Goal: Information Seeking & Learning: Learn about a topic

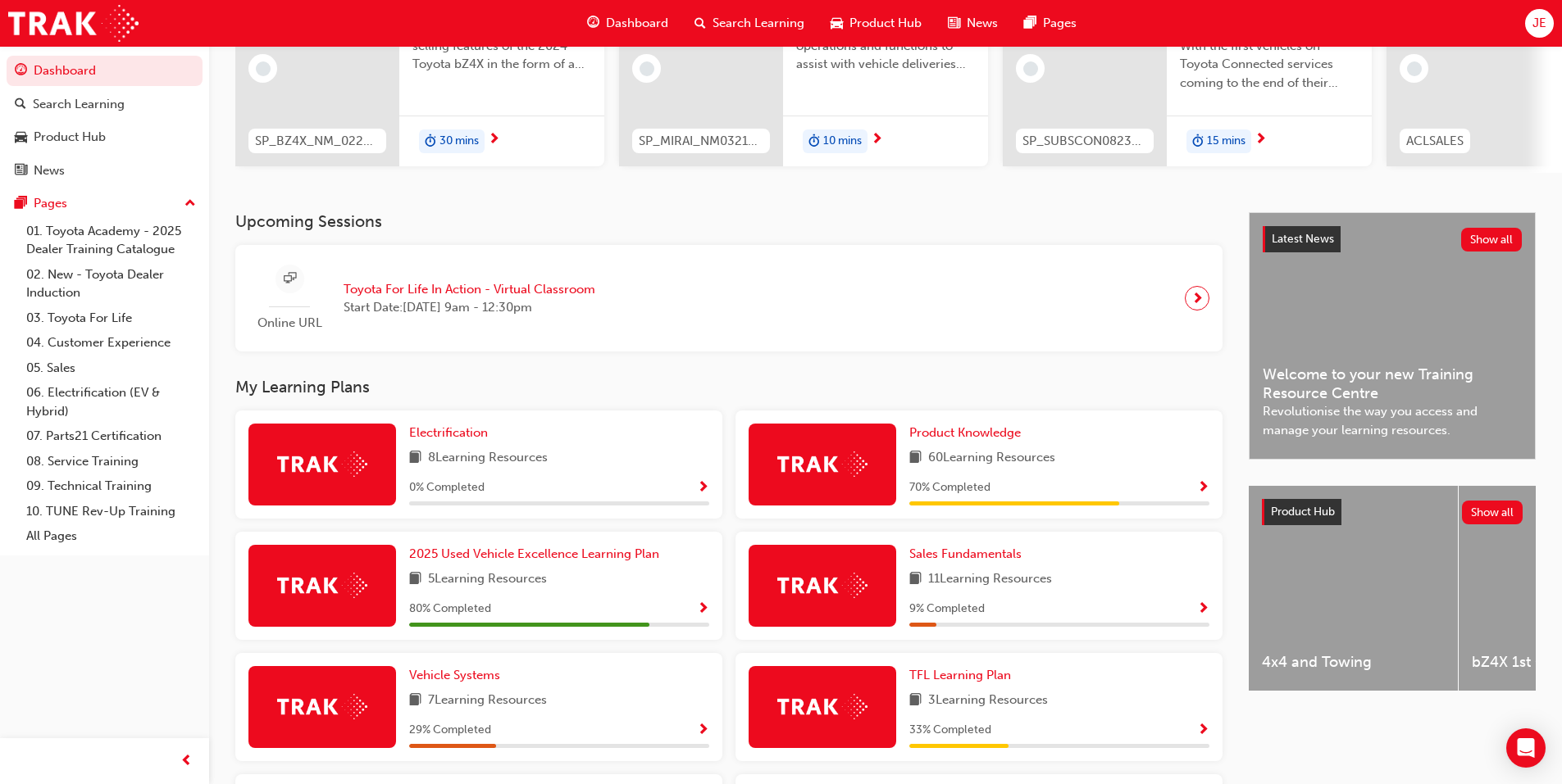
scroll to position [246, 0]
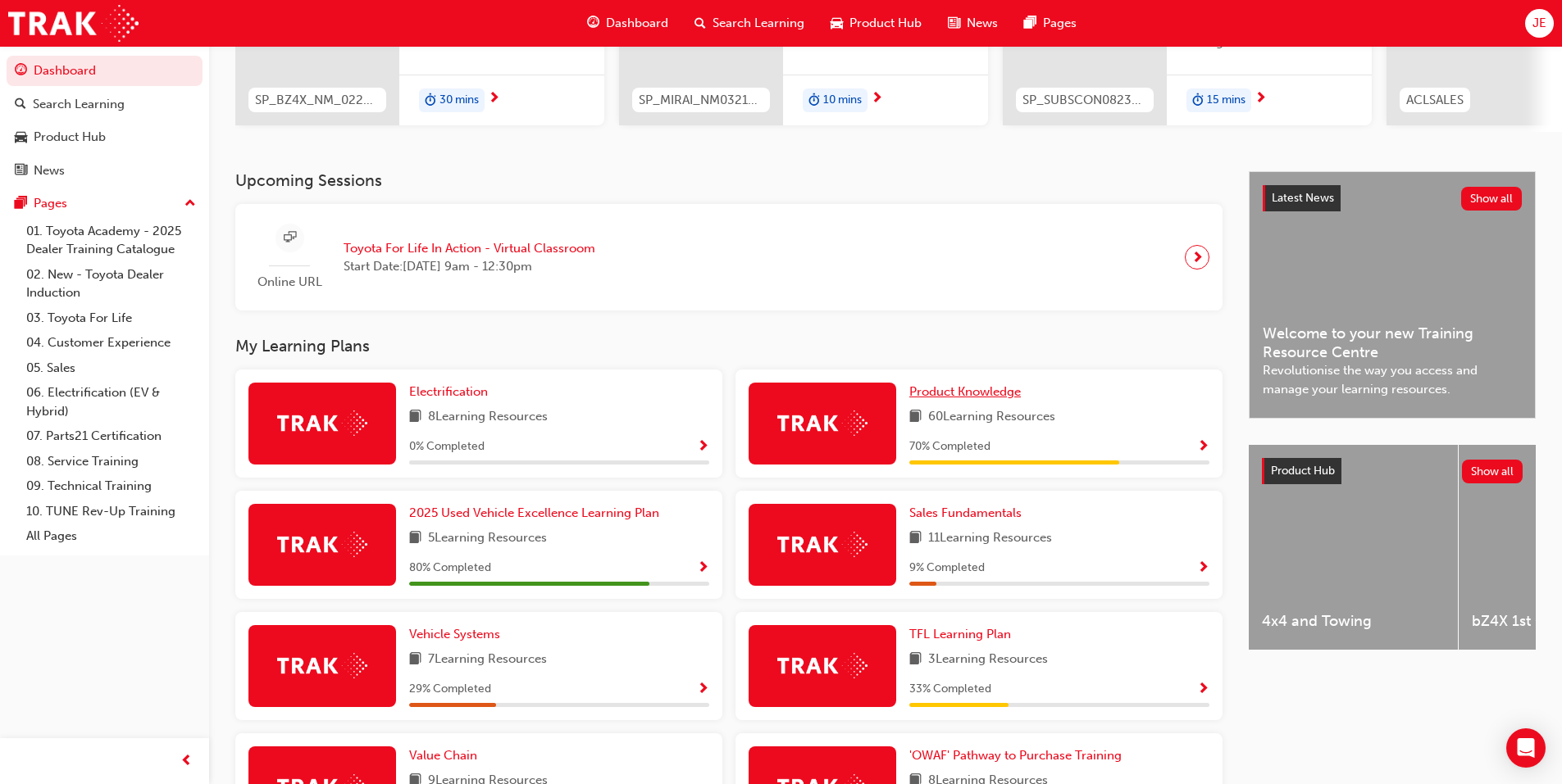
click at [989, 395] on span "Product Knowledge" at bounding box center [965, 392] width 111 height 15
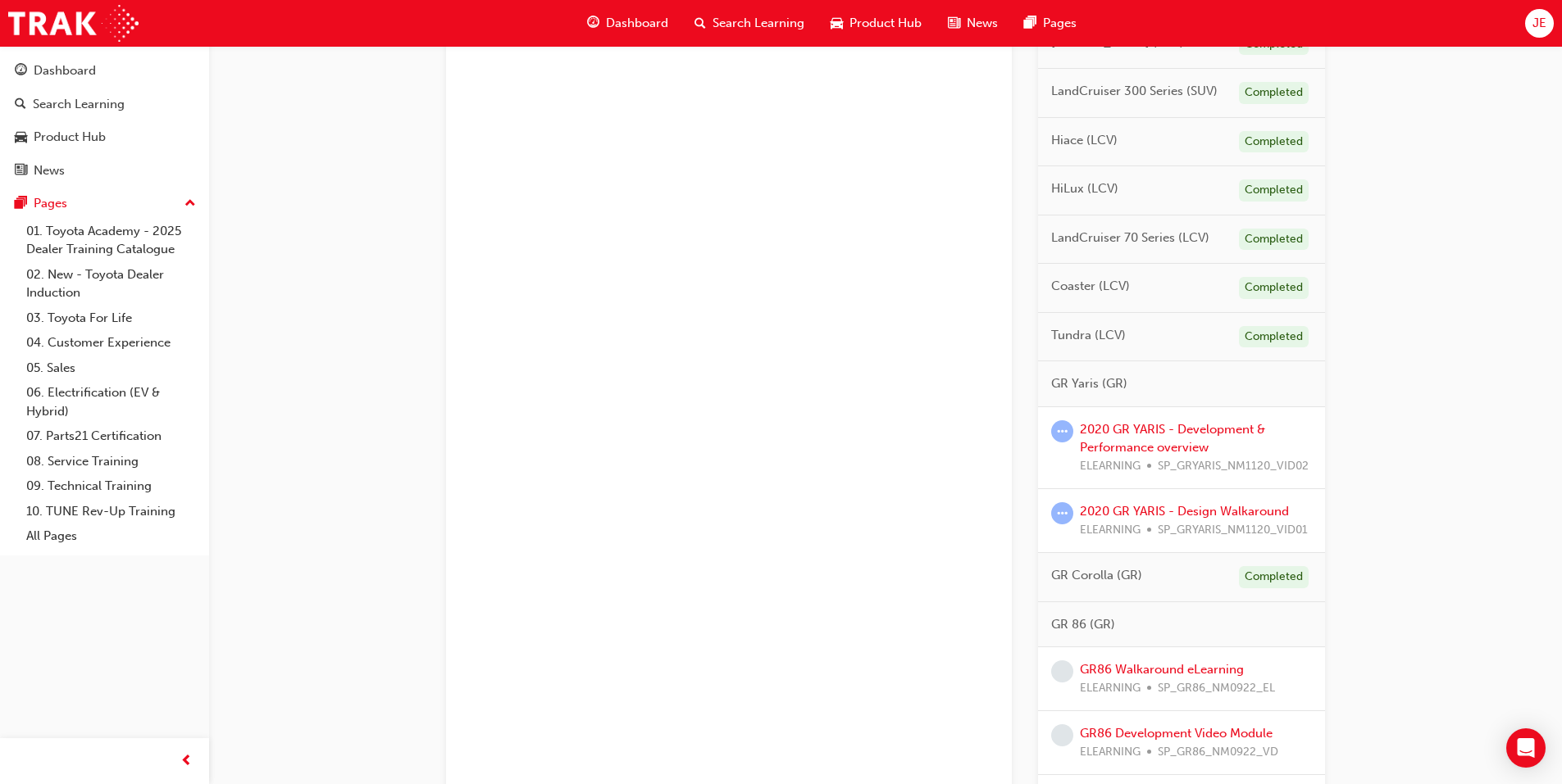
scroll to position [1311, 0]
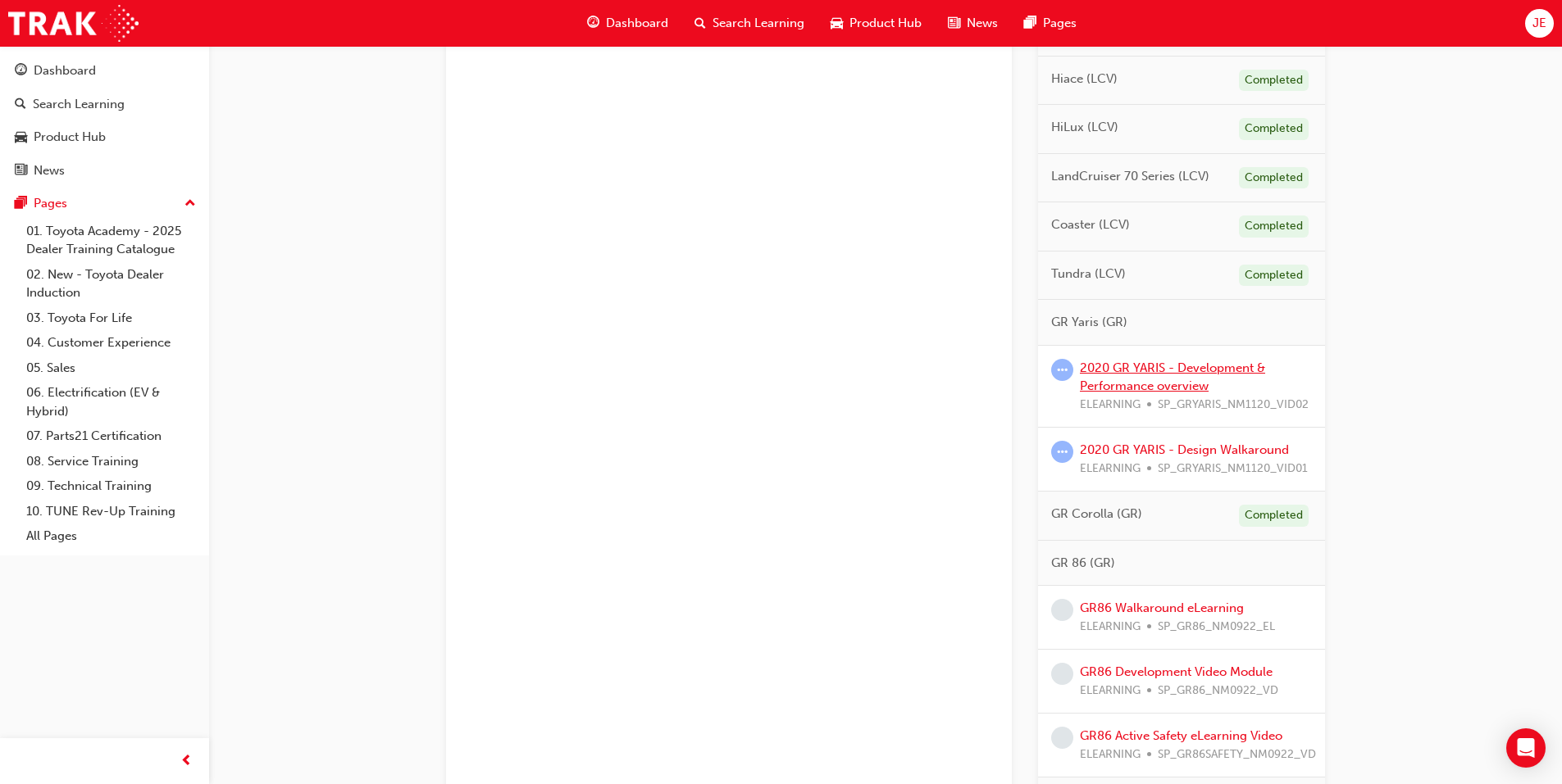
click at [1136, 368] on link "2020 GR YARIS - Development & Performance overview" at bounding box center [1172, 378] width 185 height 33
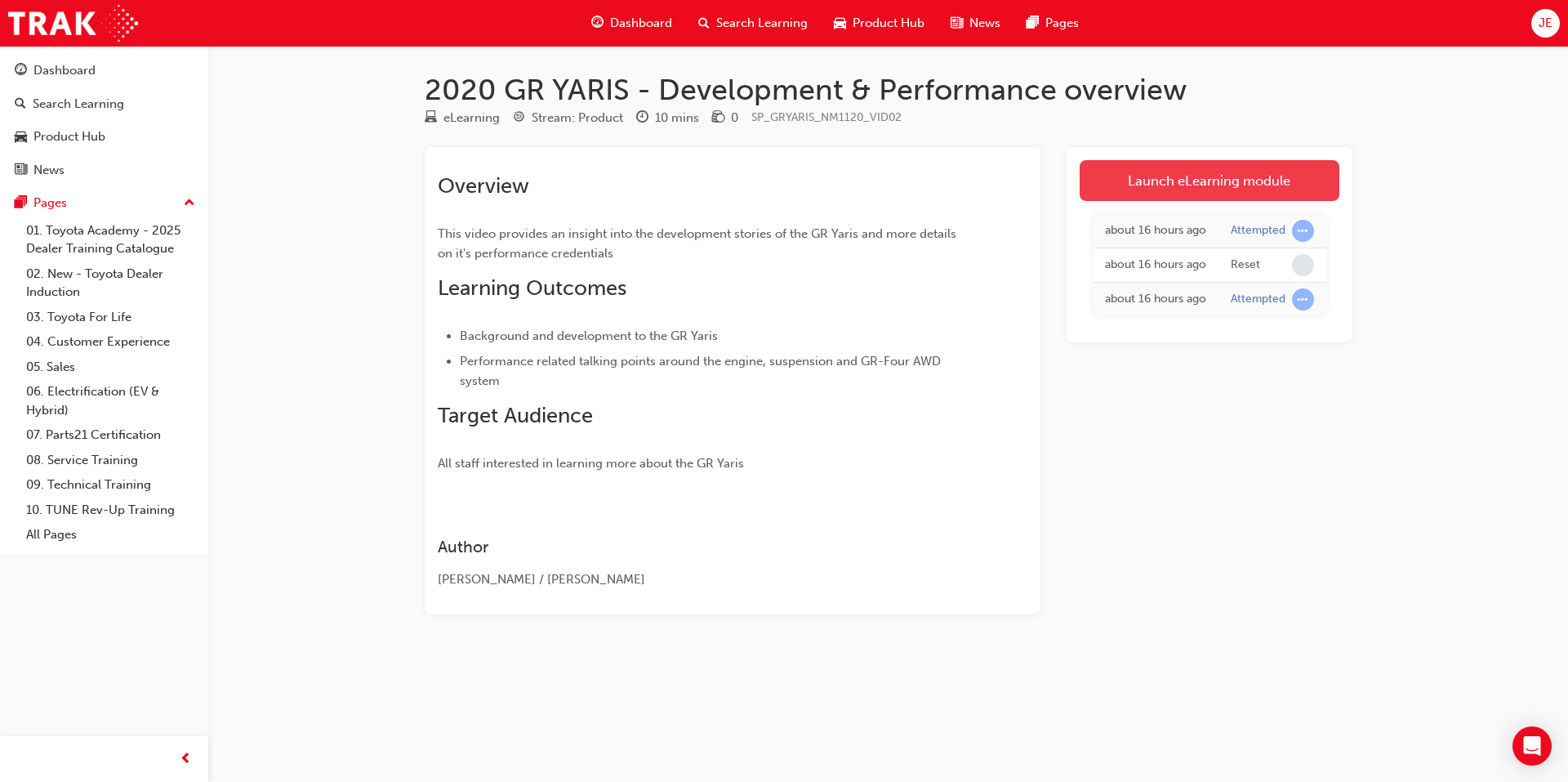
click at [1150, 179] on link "Launch eLearning module" at bounding box center [1209, 181] width 260 height 41
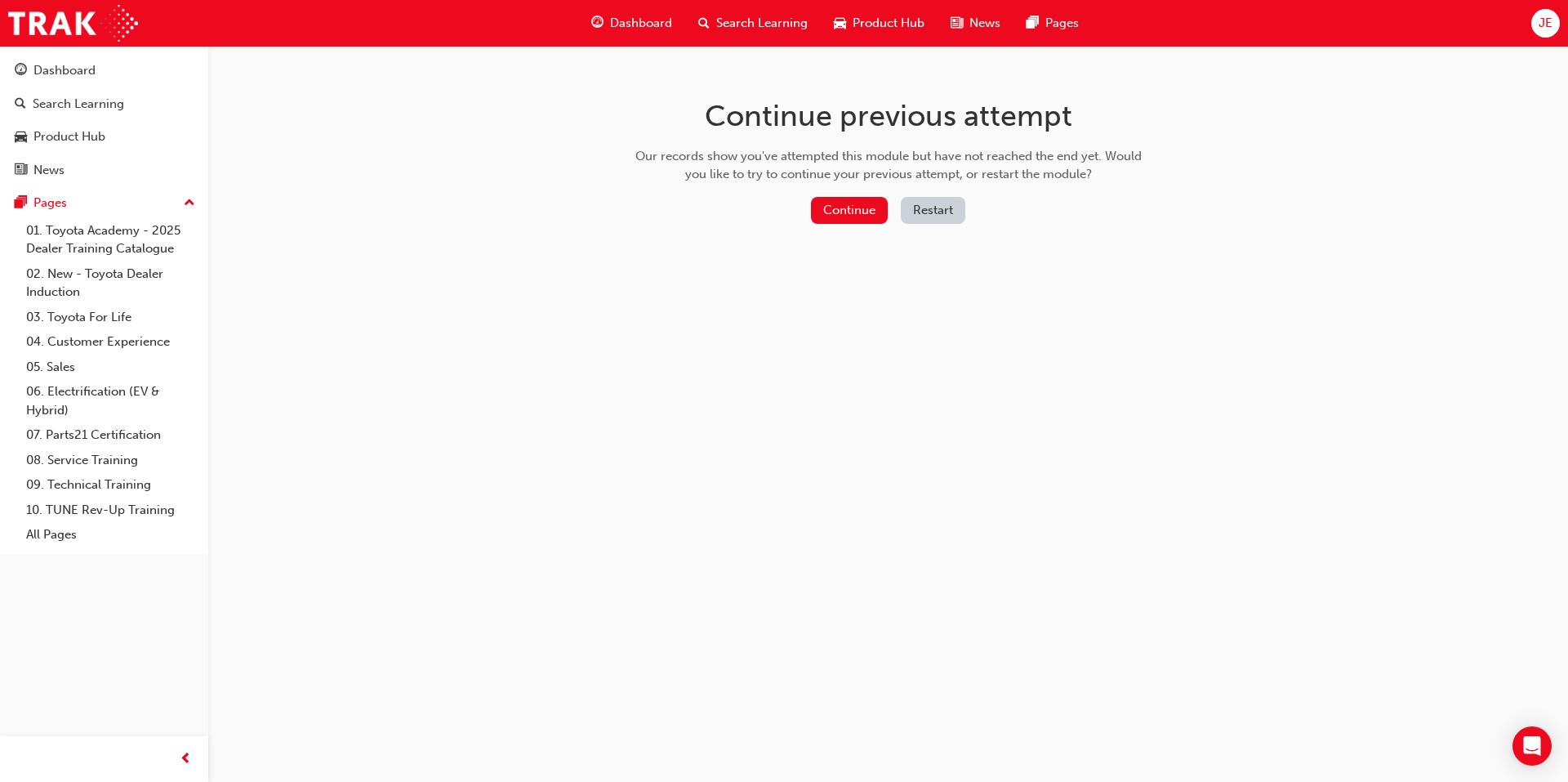
click at [946, 210] on button "Restart" at bounding box center [934, 210] width 65 height 26
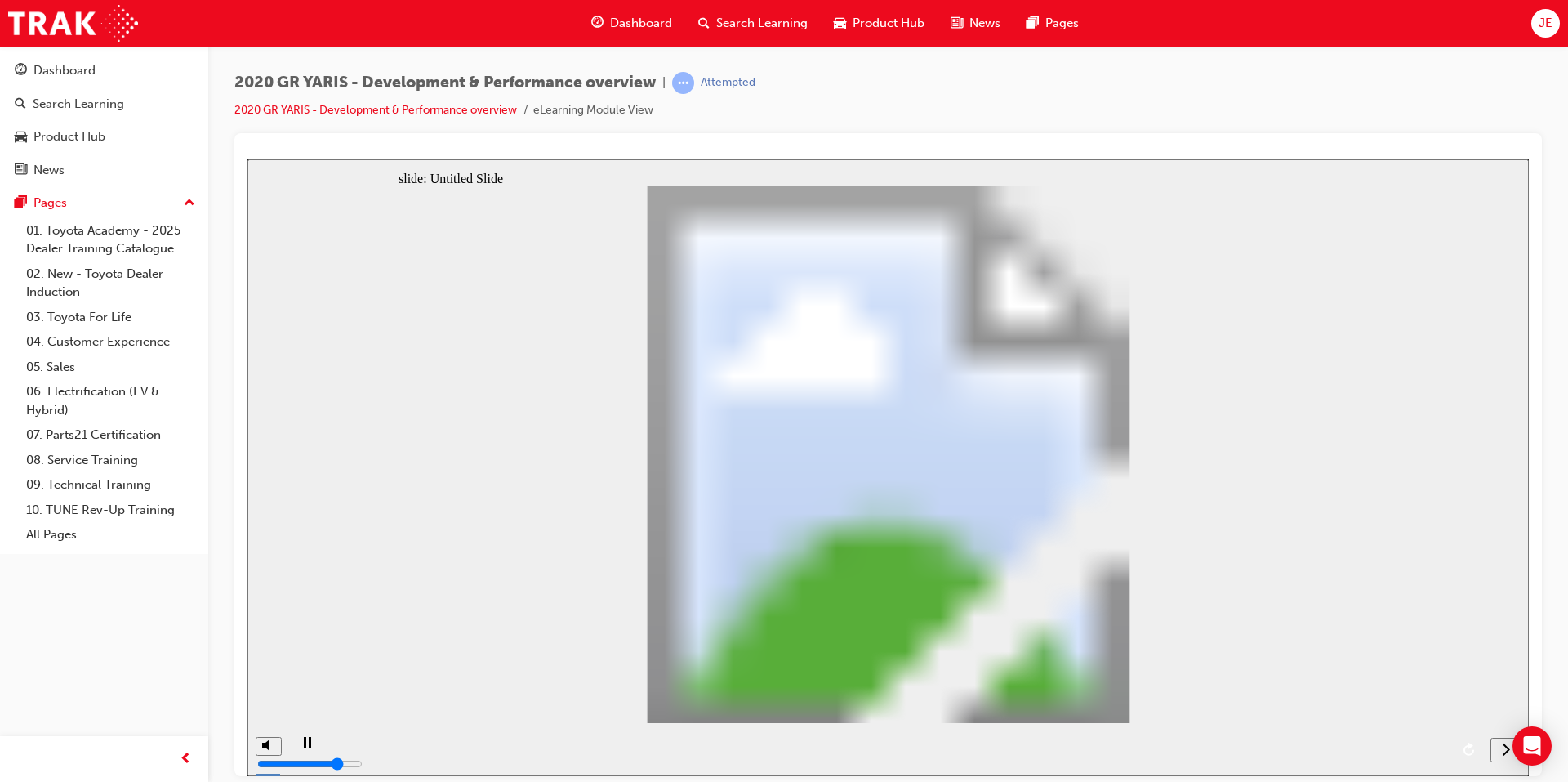
click at [1469, 748] on icon "replay" at bounding box center [1469, 748] width 11 height 13
click at [1468, 752] on icon "replay" at bounding box center [1470, 748] width 13 height 13
click at [406, 107] on link "2020 GR YARIS - Development & Performance overview" at bounding box center [376, 110] width 282 height 14
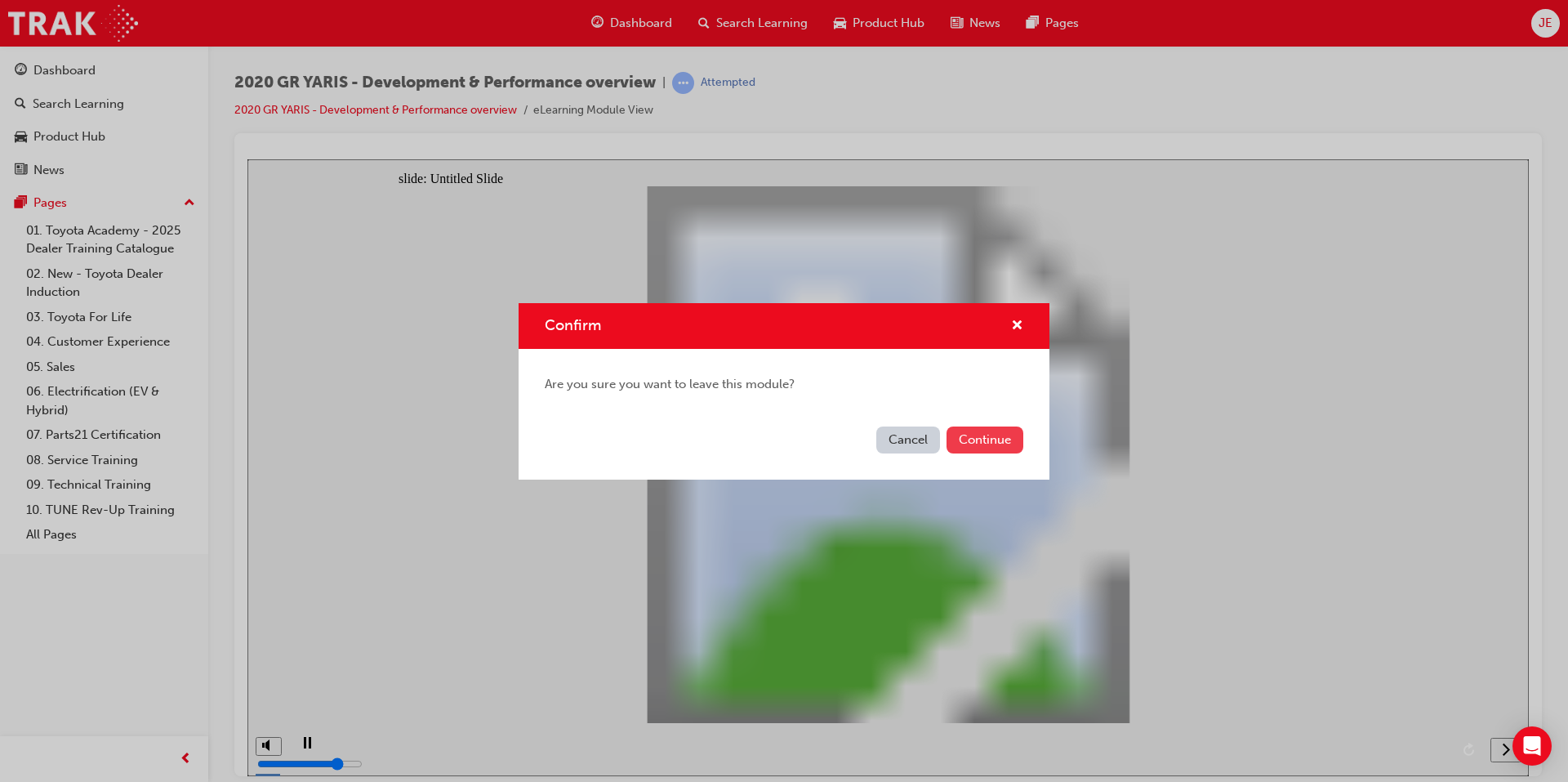
click at [973, 436] on button "Continue" at bounding box center [985, 440] width 76 height 26
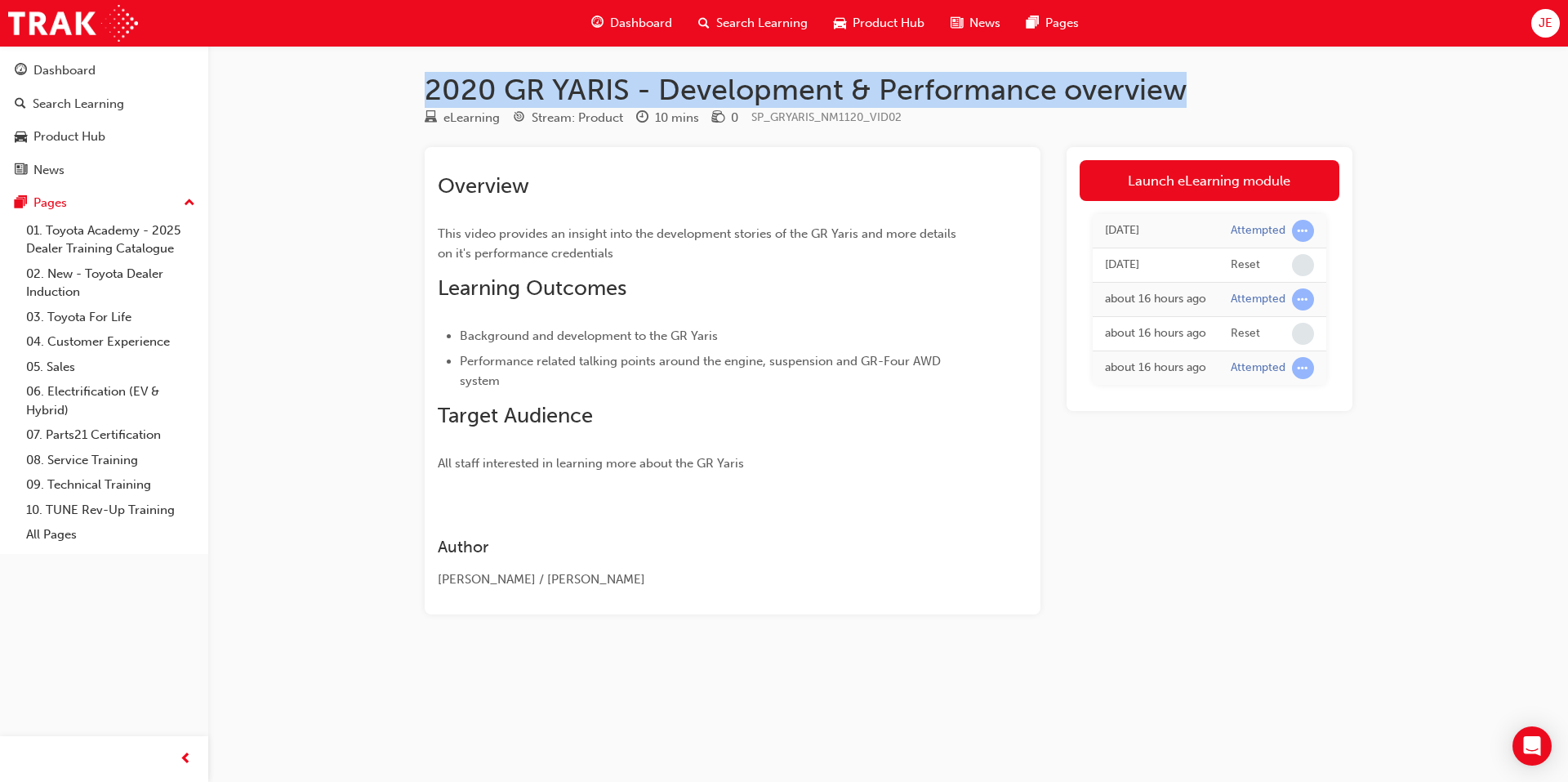
drag, startPoint x: 429, startPoint y: 87, endPoint x: 1186, endPoint y: 107, distance: 757.3
click at [1186, 107] on div "2020 GR YARIS - Development & Performance overview eLearning Stream: Product 10…" at bounding box center [889, 369] width 981 height 595
click at [1009, 120] on div "eLearning Stream: Product 10 mins 0 SP_GRYARIS_NM1120_VID02" at bounding box center [888, 121] width 928 height 26
drag, startPoint x: 425, startPoint y: 85, endPoint x: 1176, endPoint y: 98, distance: 751.1
click at [1176, 98] on h1 "2020 GR YARIS - Development & Performance overview" at bounding box center [888, 89] width 928 height 36
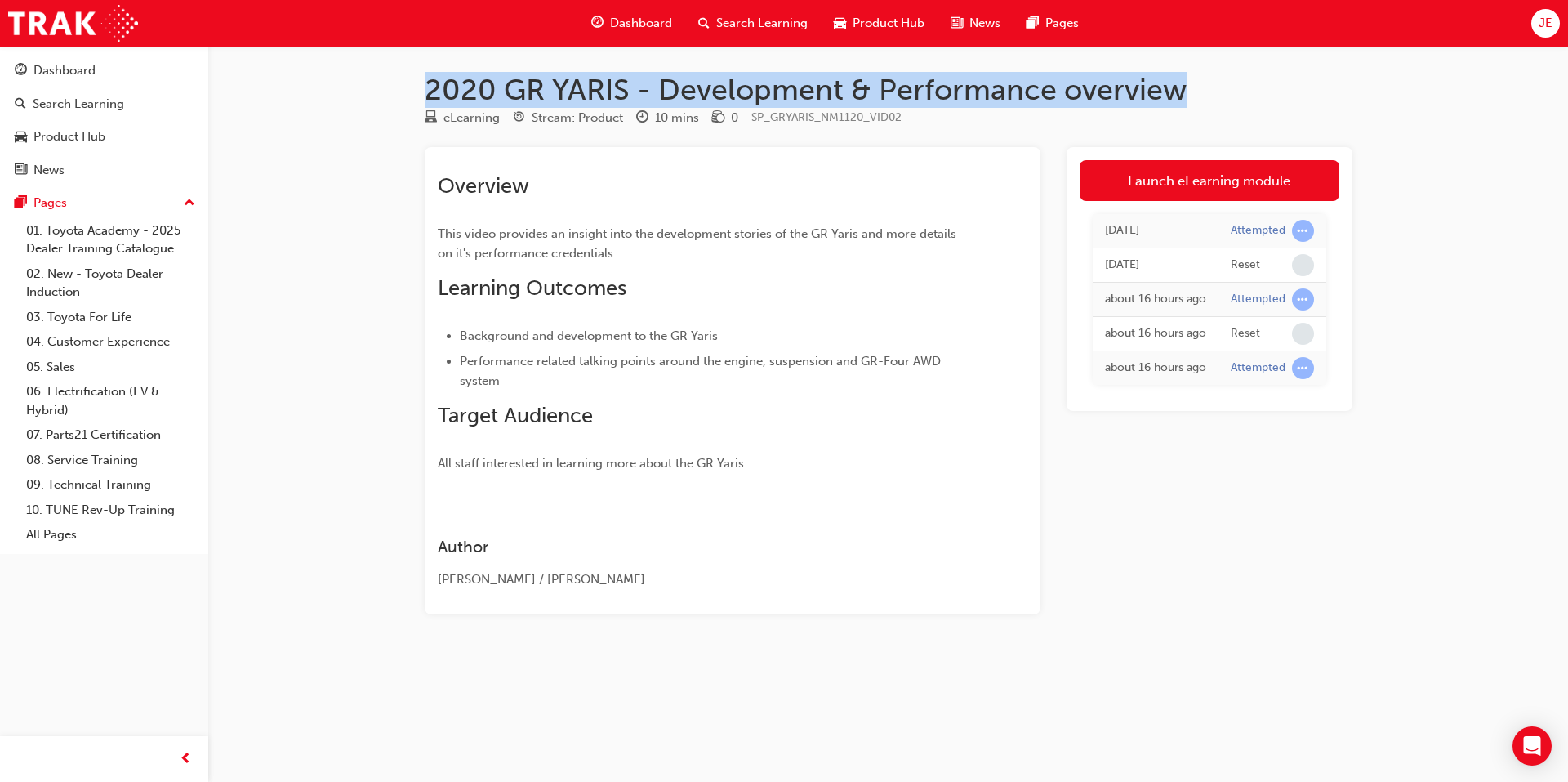
copy h1 "2020 GR YARIS - Development & Performance overview"
click at [625, 17] on span "Dashboard" at bounding box center [640, 23] width 62 height 19
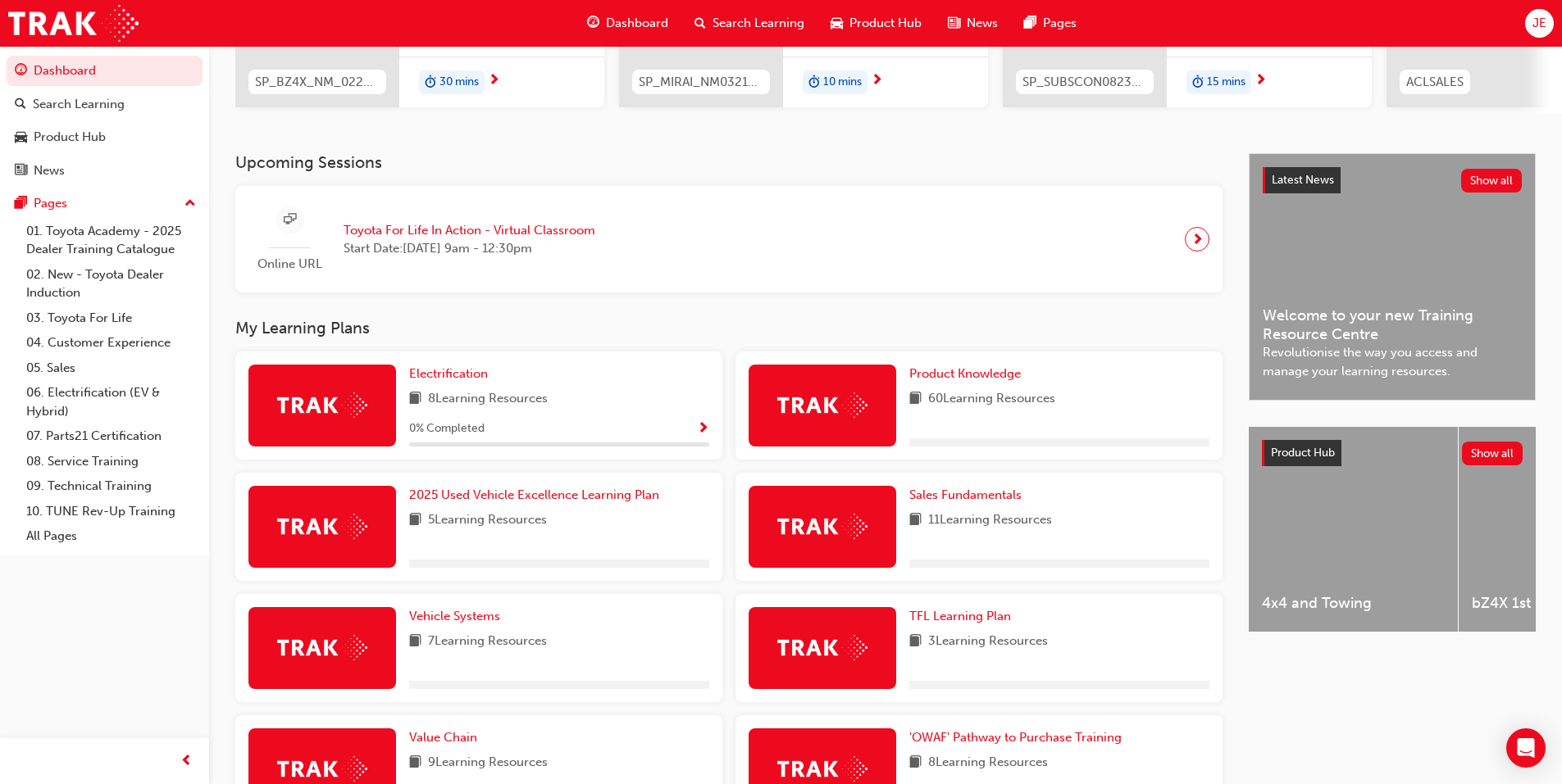
scroll to position [328, 0]
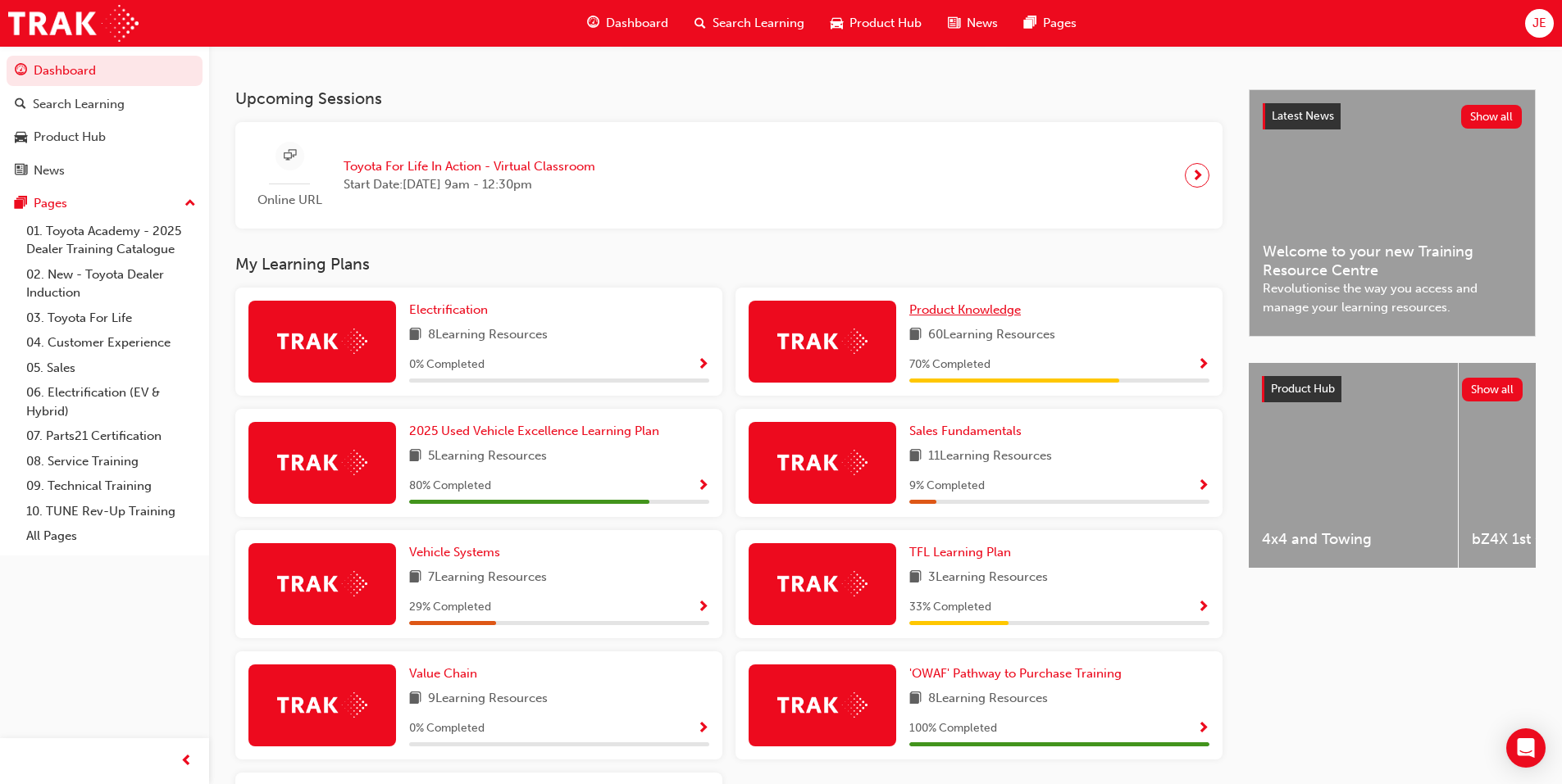
click at [963, 317] on span "Product Knowledge" at bounding box center [965, 309] width 111 height 15
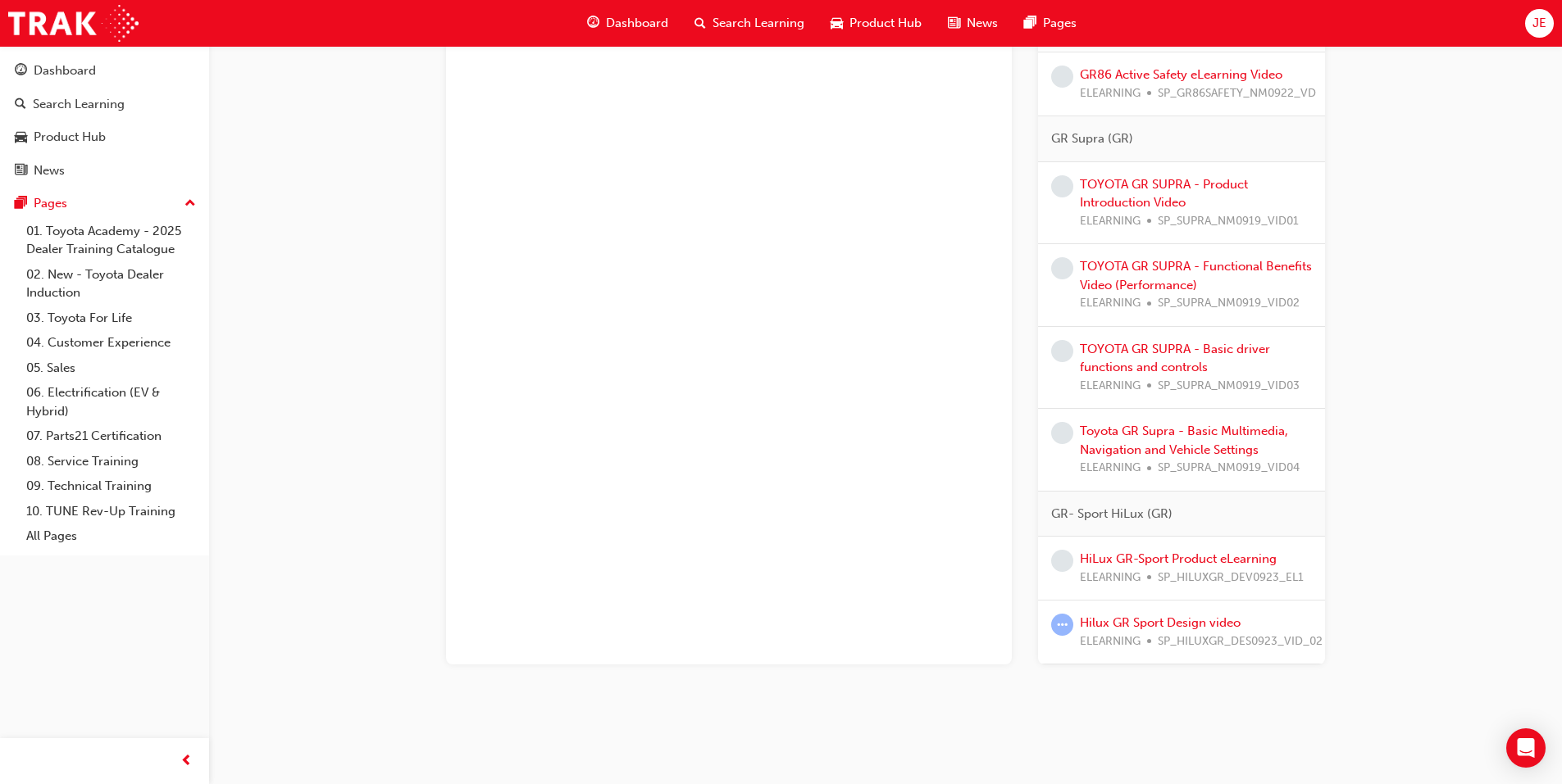
scroll to position [1985, 0]
click at [1130, 552] on link "HiLux GR-Sport Product eLearning" at bounding box center [1178, 559] width 197 height 15
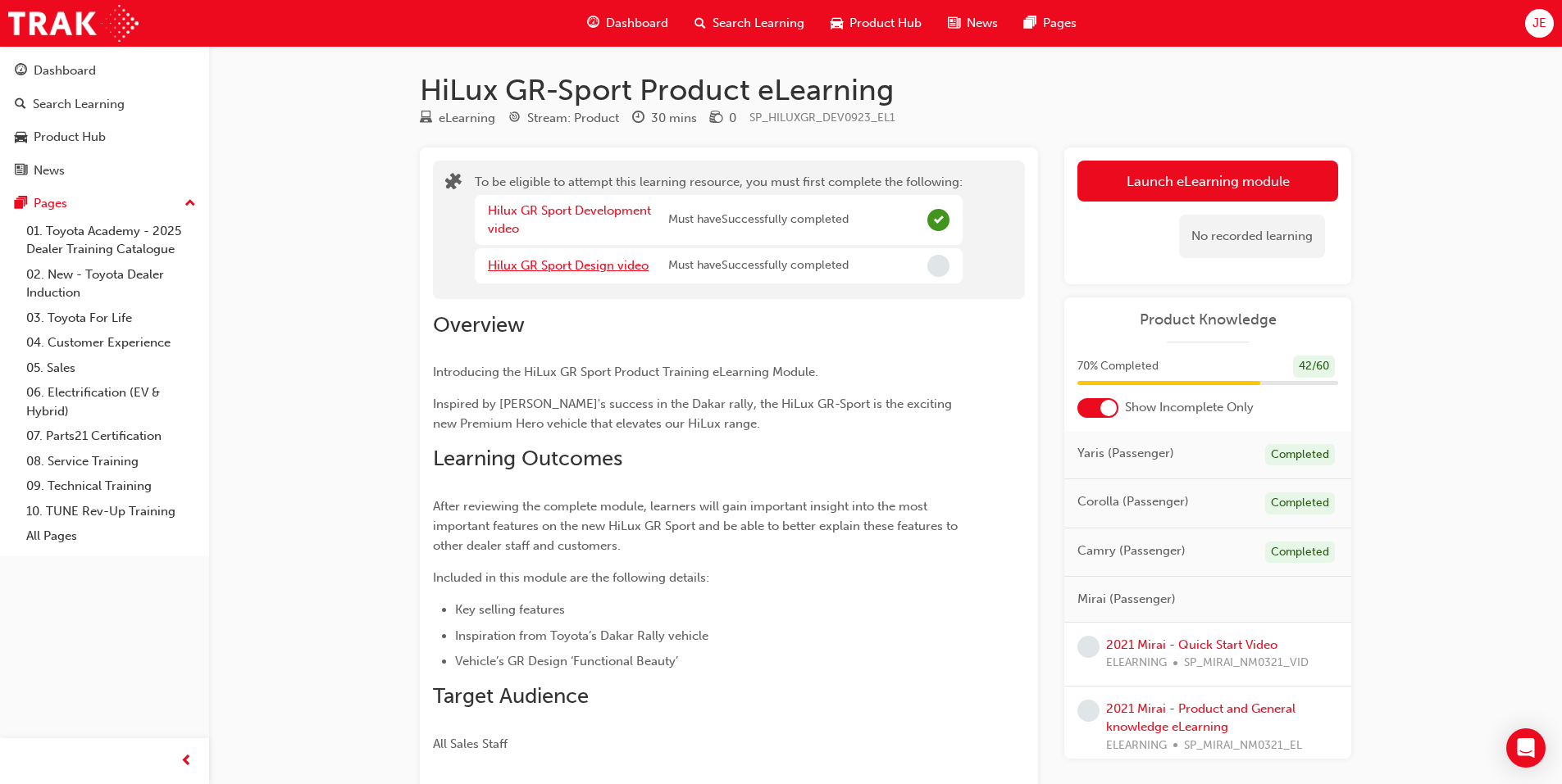
click at [592, 266] on link "Hilux GR Sport Design video" at bounding box center [568, 265] width 160 height 15
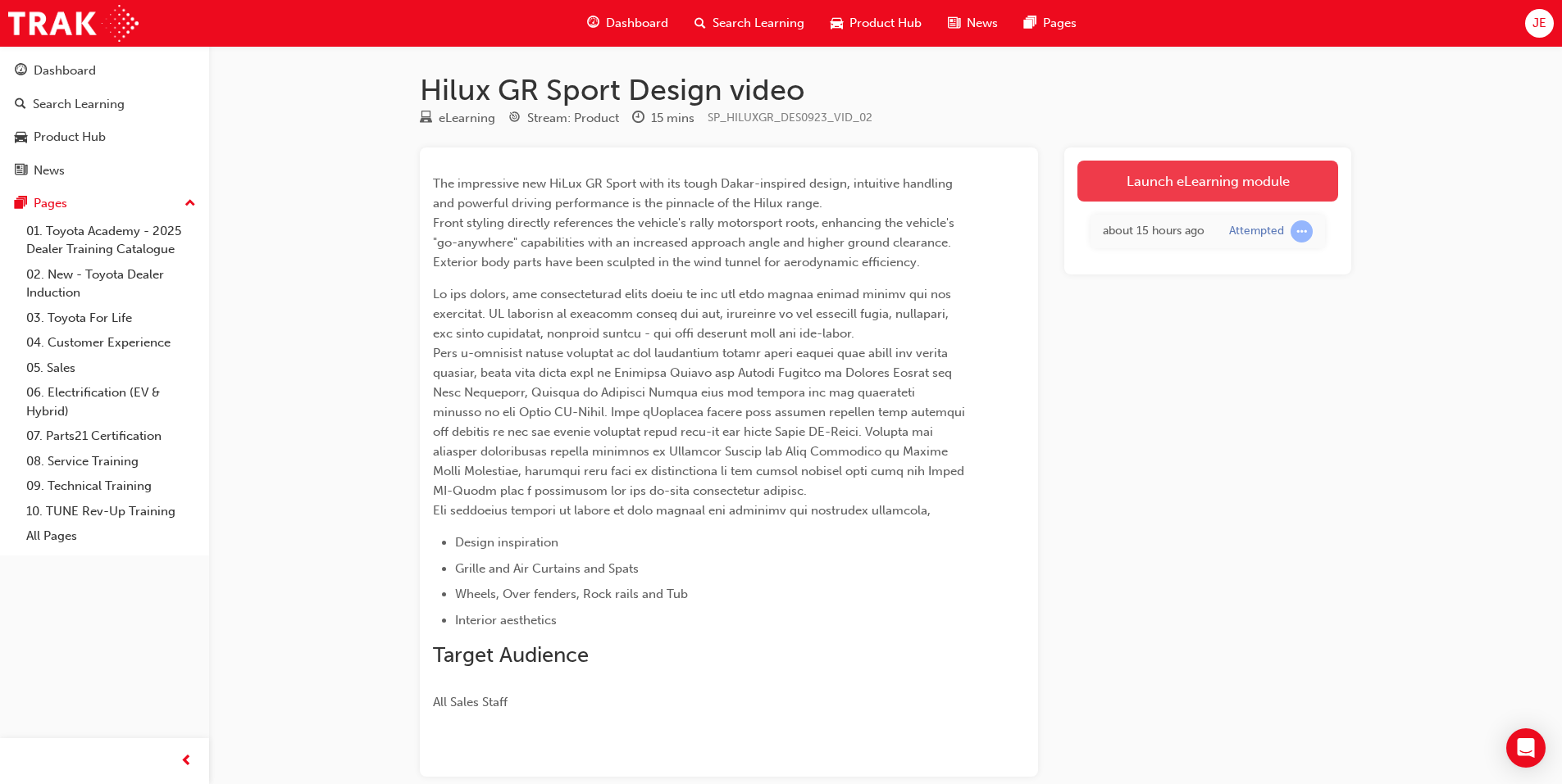
click at [1153, 177] on link "Launch eLearning module" at bounding box center [1208, 181] width 261 height 41
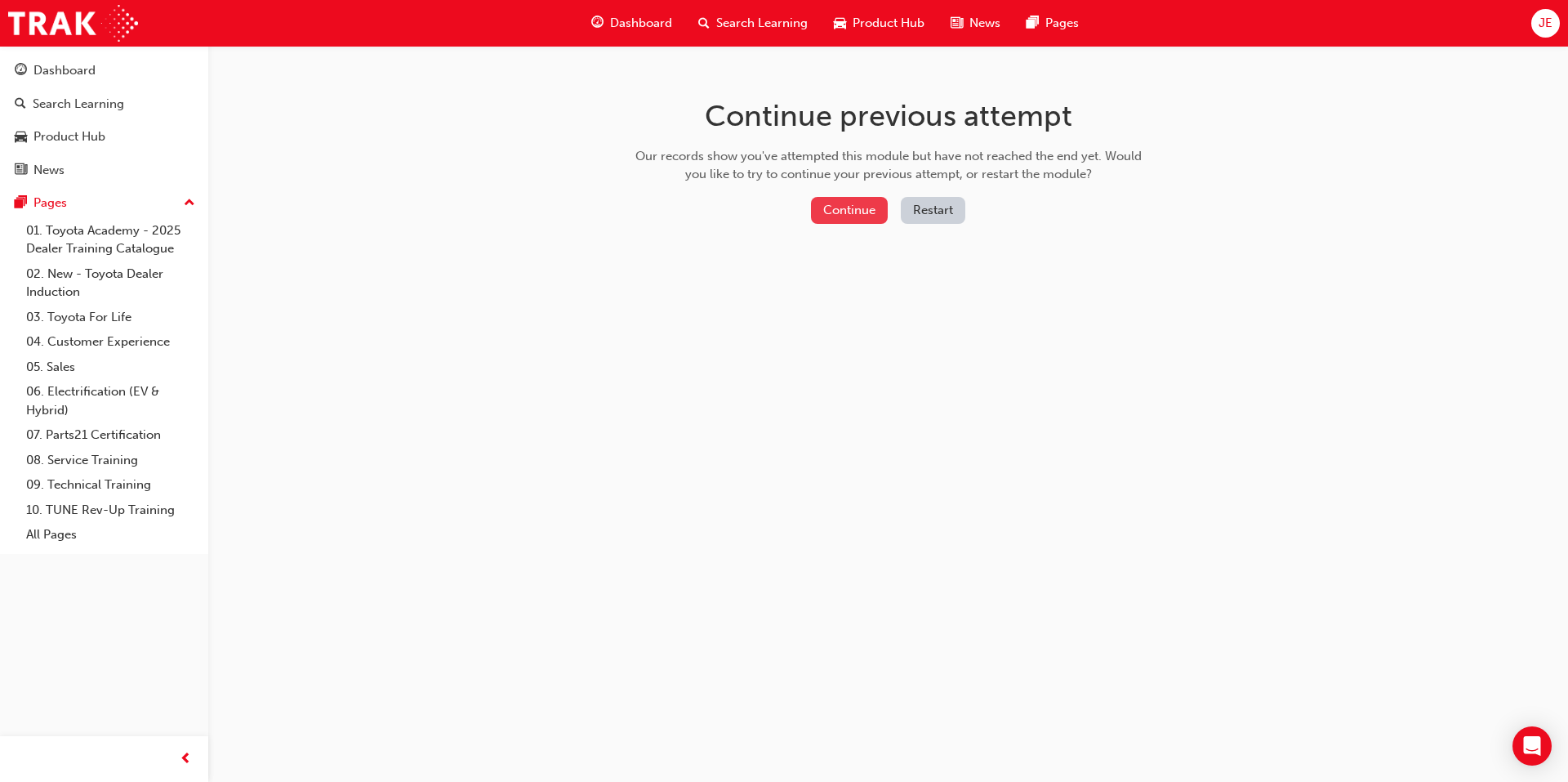
click at [849, 213] on button "Continue" at bounding box center [849, 210] width 76 height 26
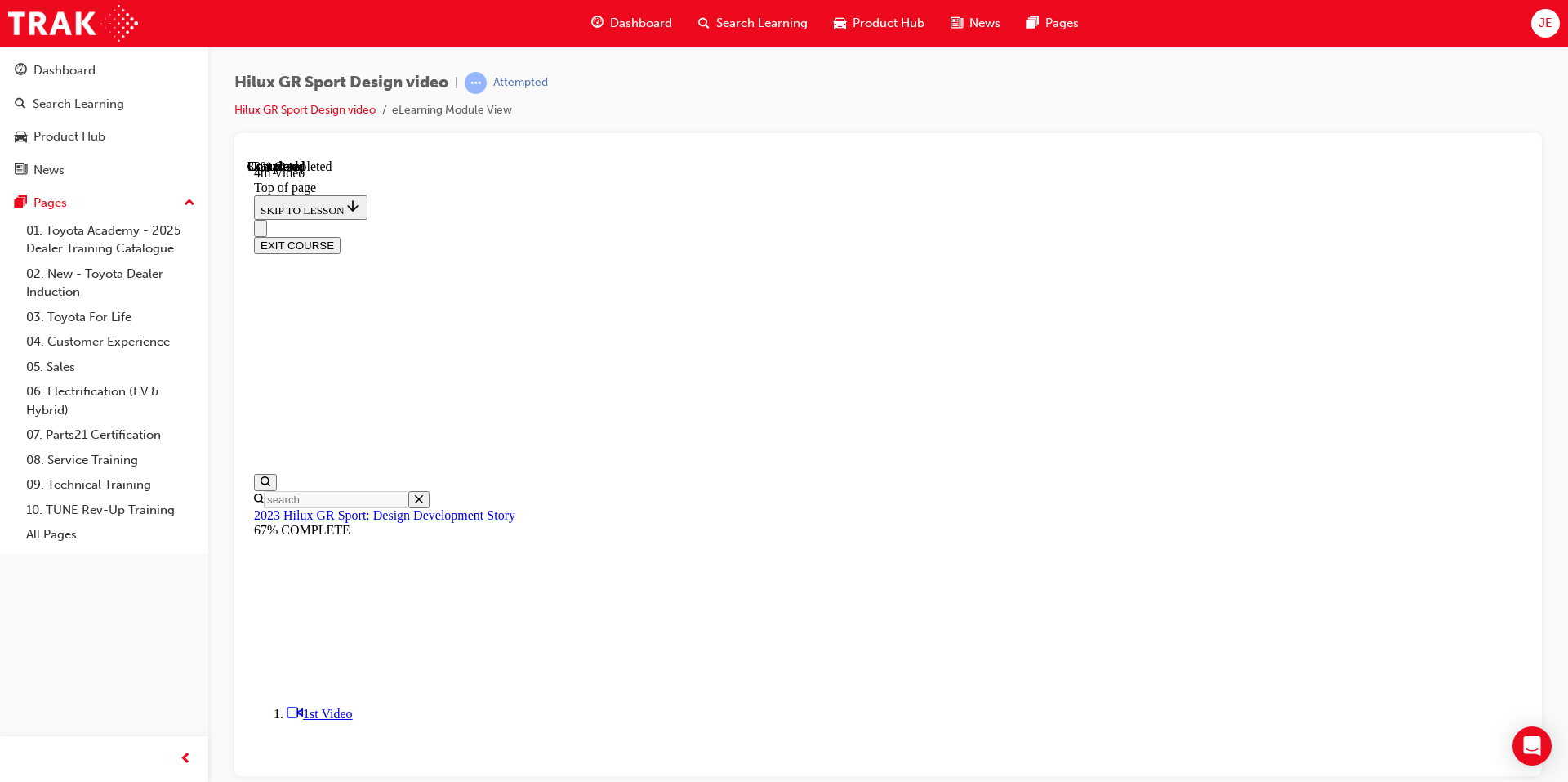
scroll to position [377, 0]
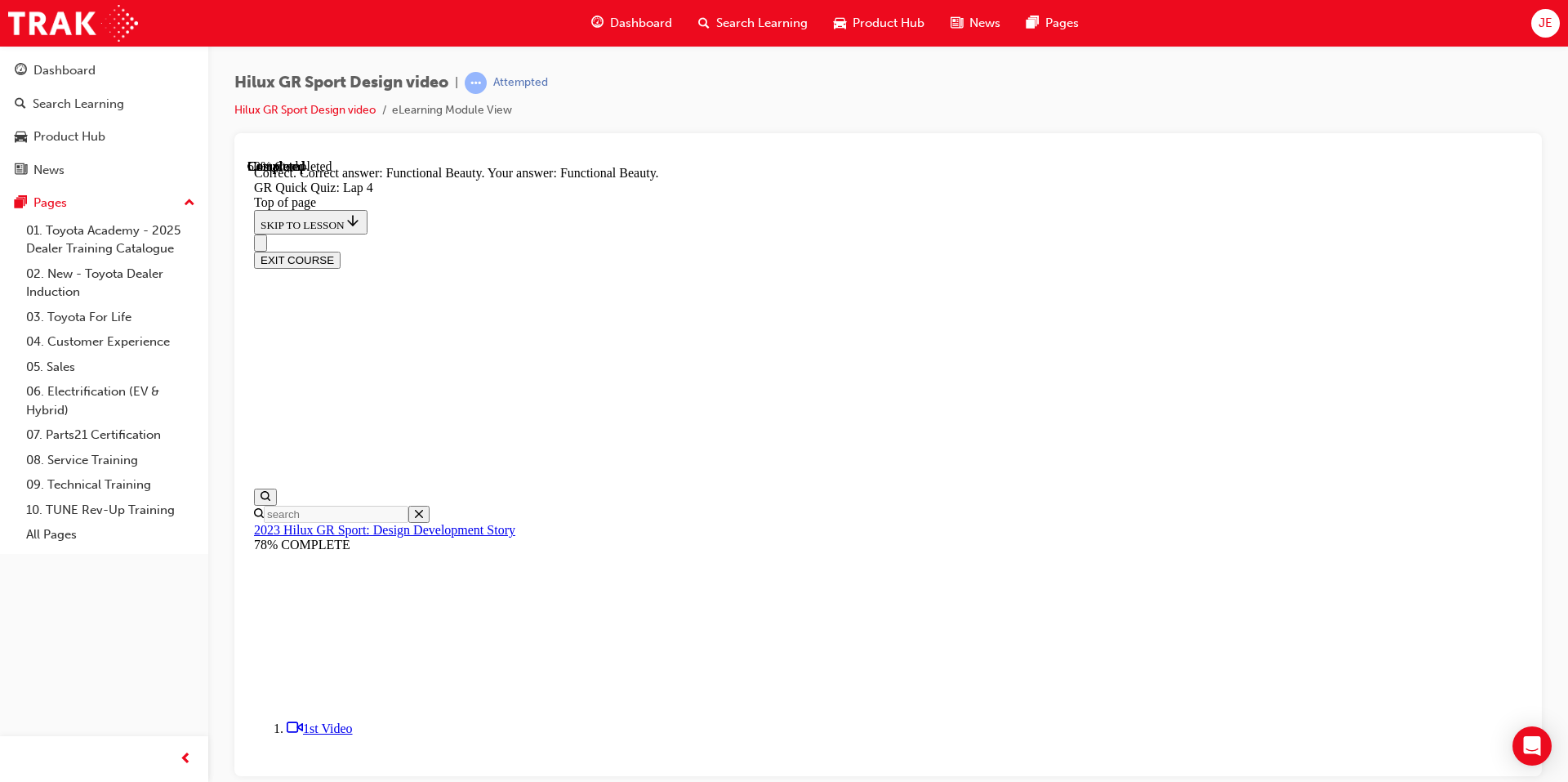
scroll to position [389, 0]
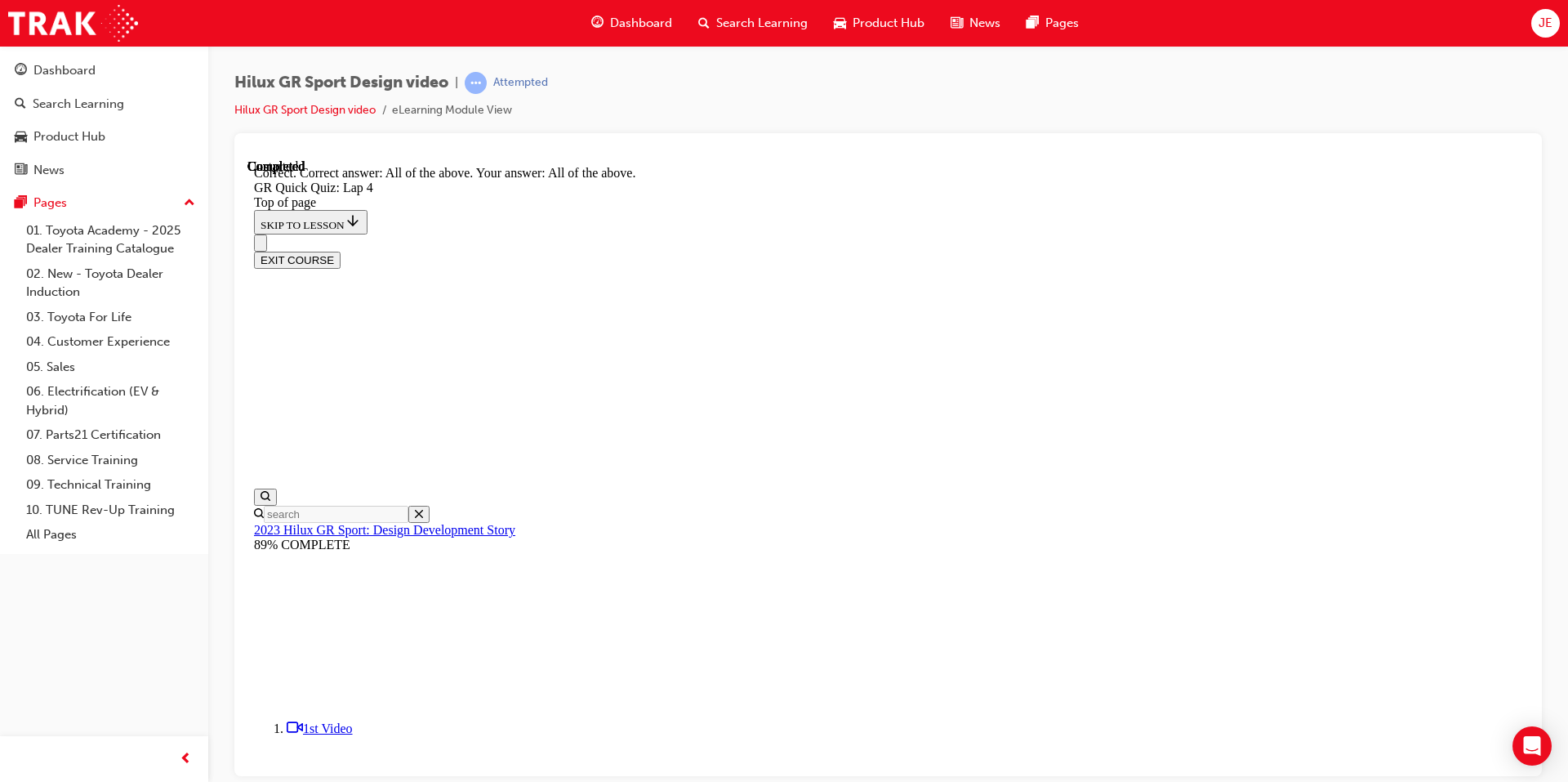
scroll to position [300, 0]
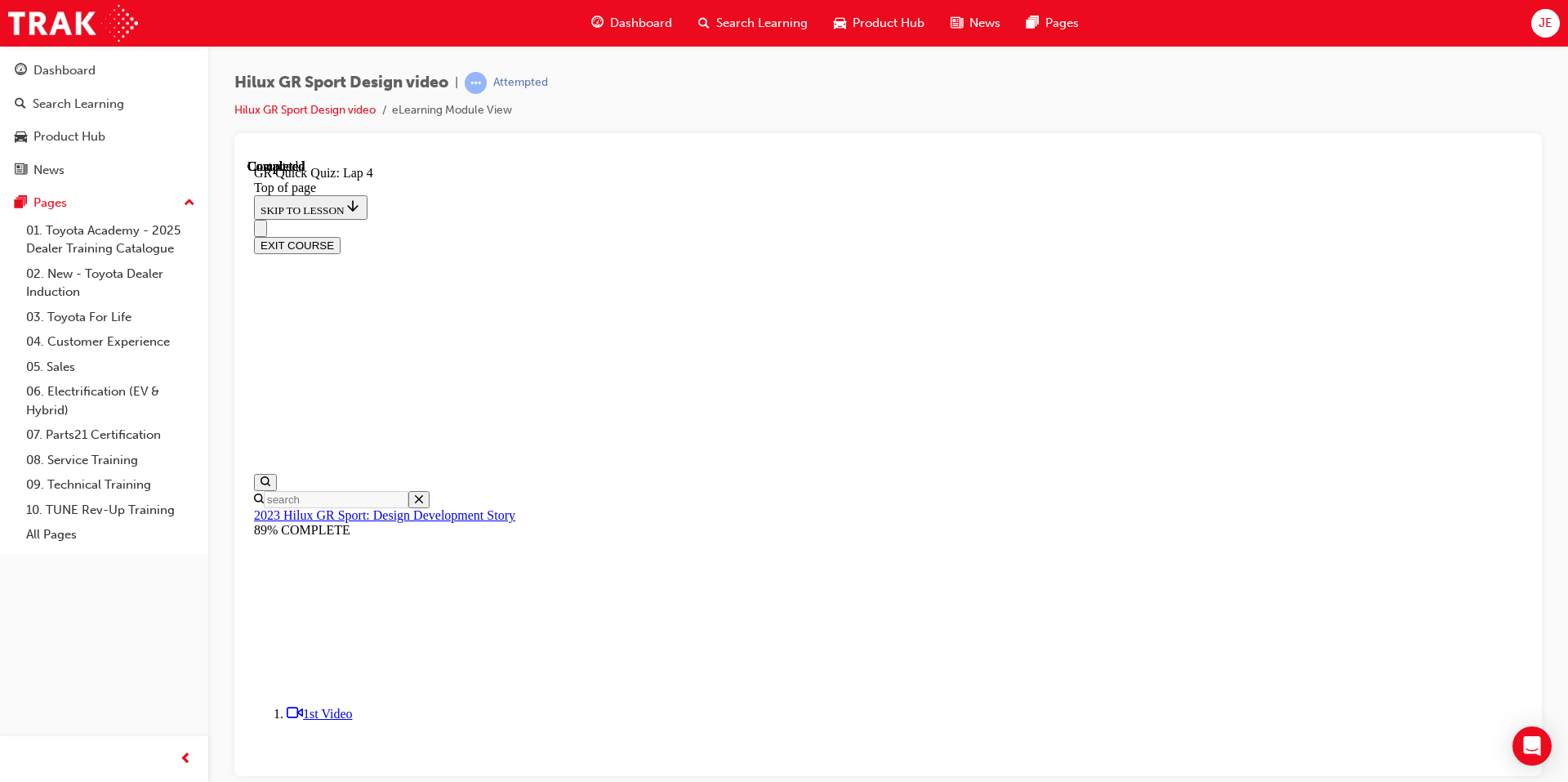
scroll to position [197, 0]
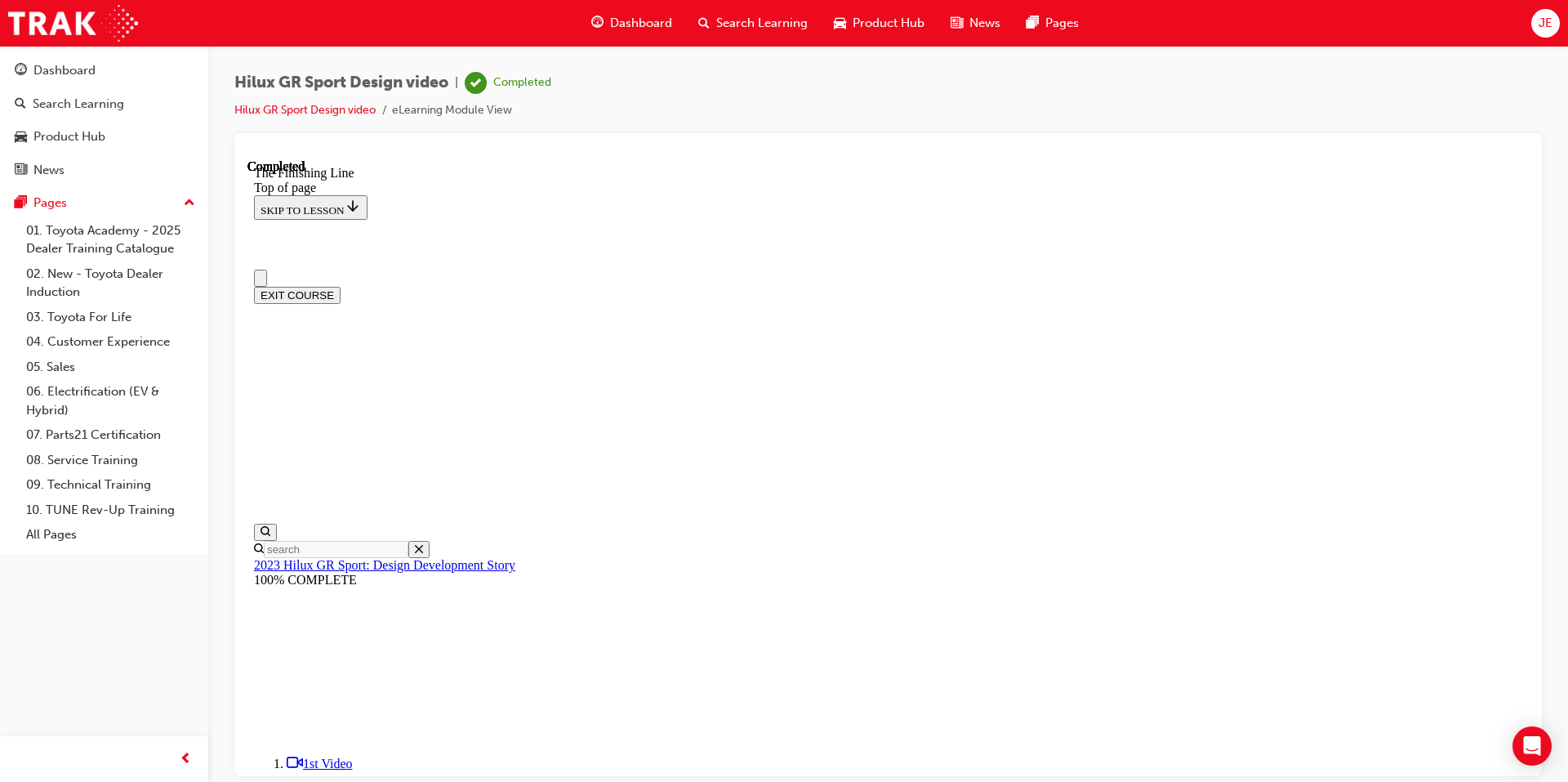
click at [340, 287] on button "EXIT COURSE" at bounding box center [297, 294] width 86 height 17
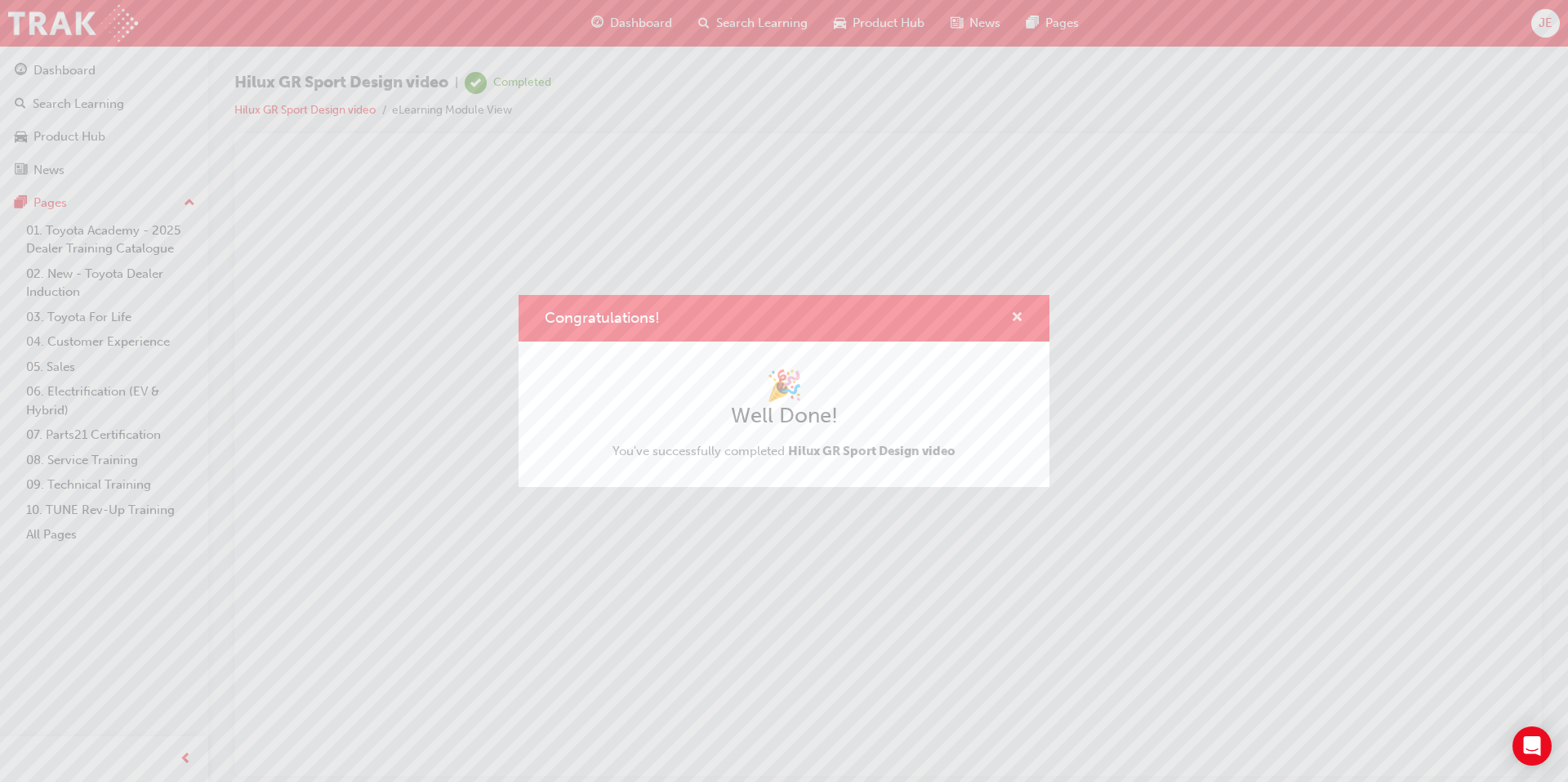
click at [1018, 317] on span "cross-icon" at bounding box center [1017, 318] width 12 height 15
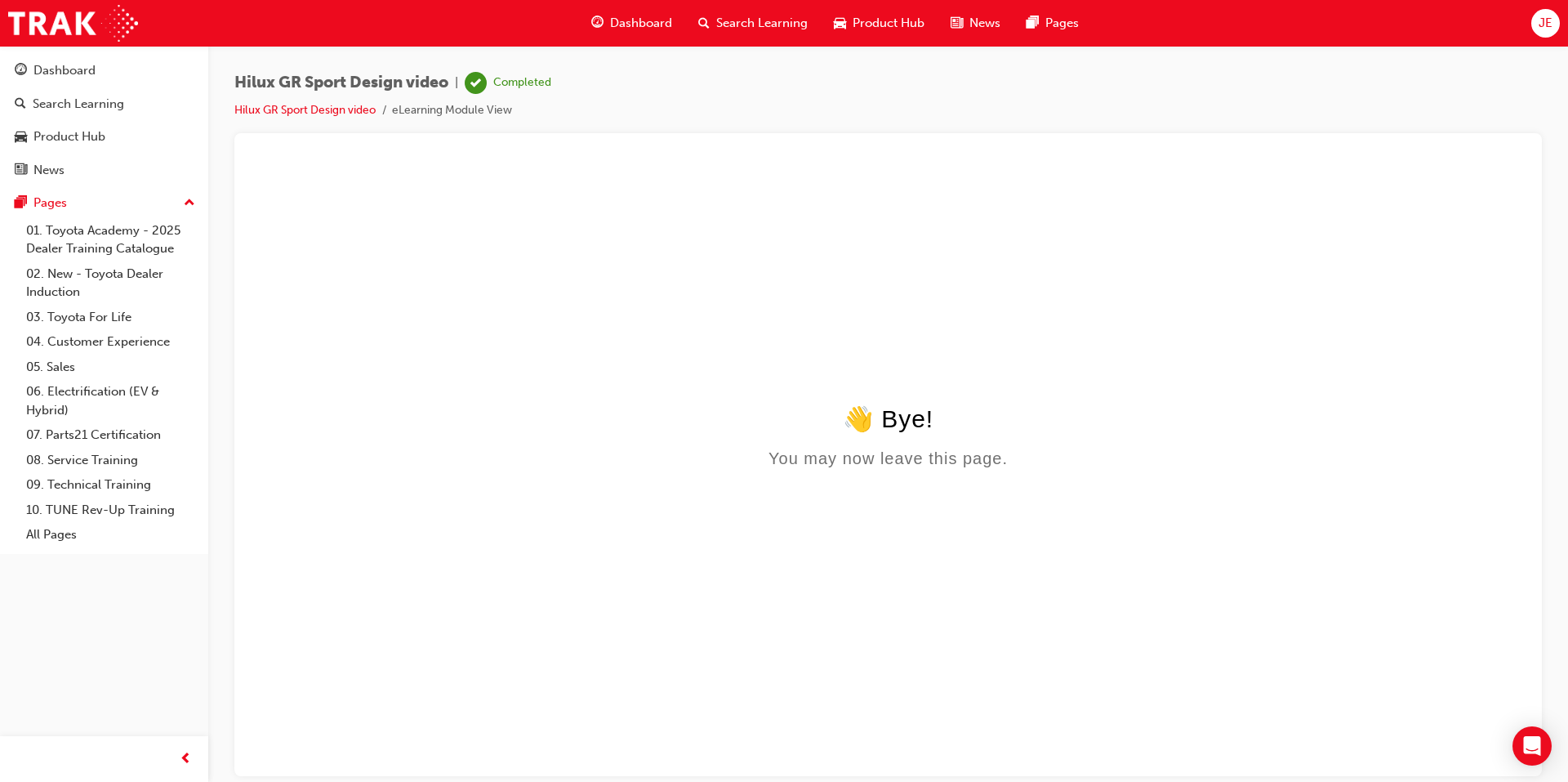
click at [643, 22] on span "Dashboard" at bounding box center [640, 23] width 62 height 19
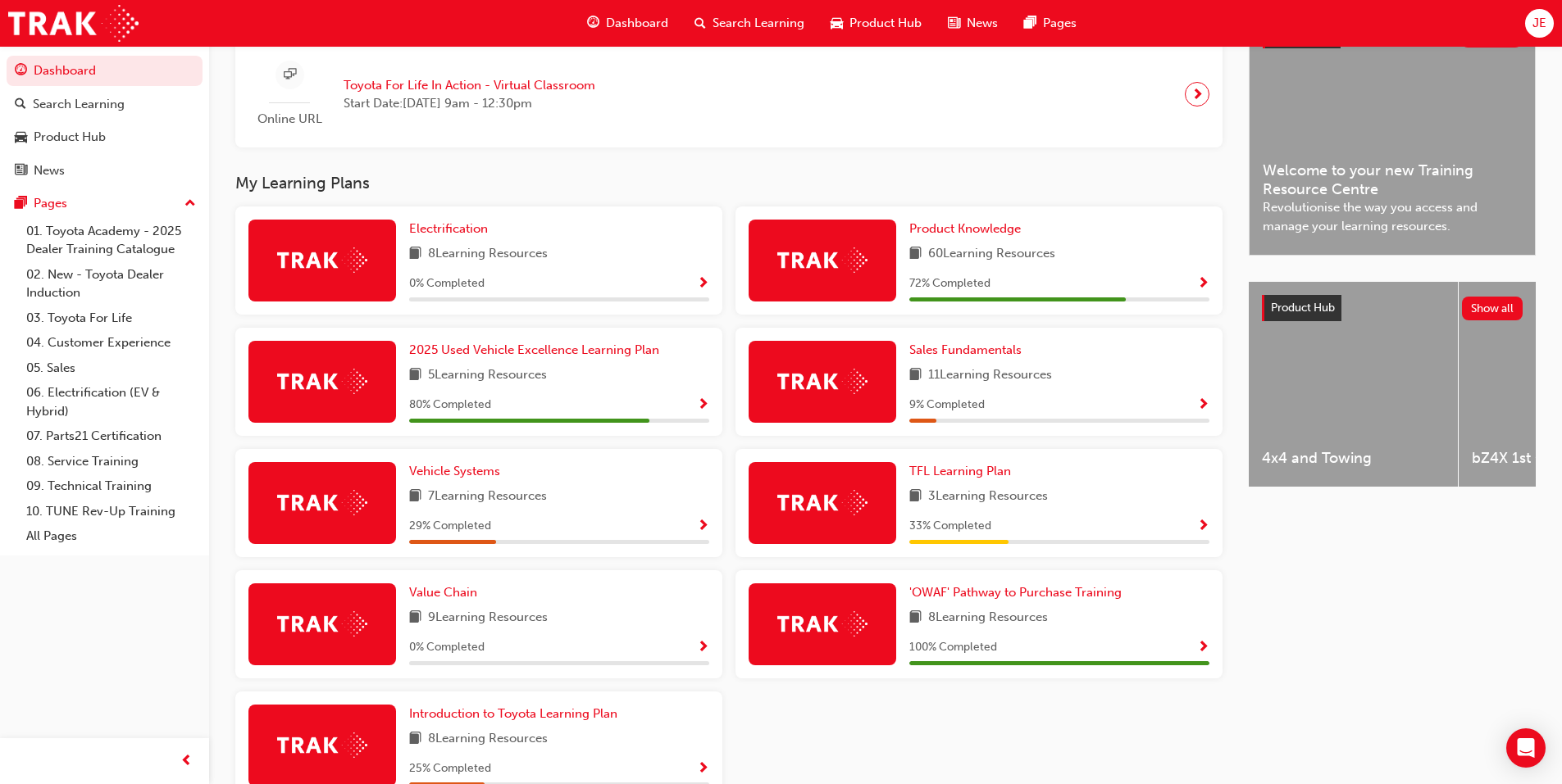
scroll to position [410, 0]
click at [984, 234] on span "Product Knowledge" at bounding box center [965, 227] width 111 height 15
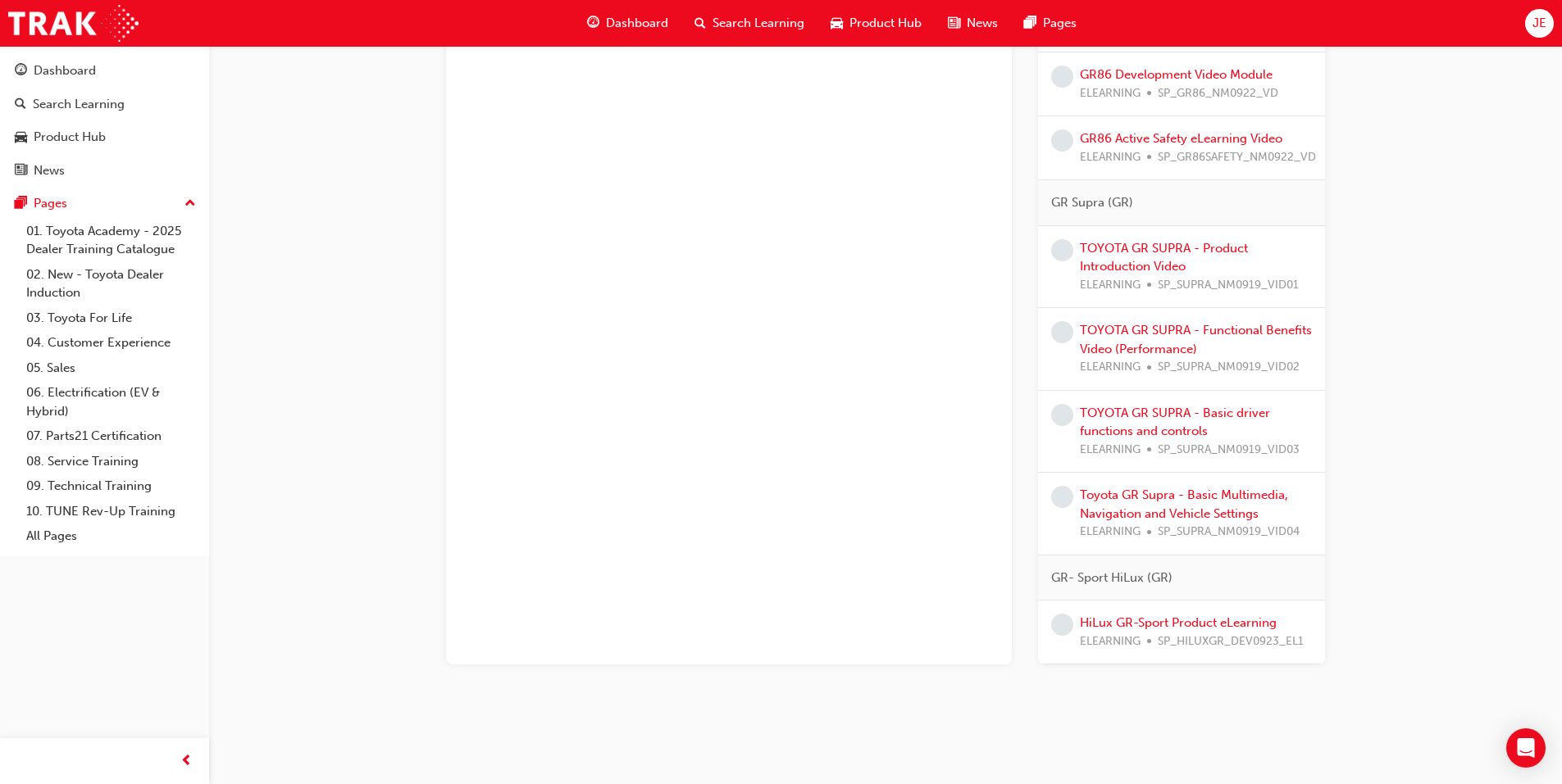
scroll to position [1921, 0]
click at [1177, 616] on link "HiLux GR-Sport Product eLearning" at bounding box center [1178, 623] width 197 height 15
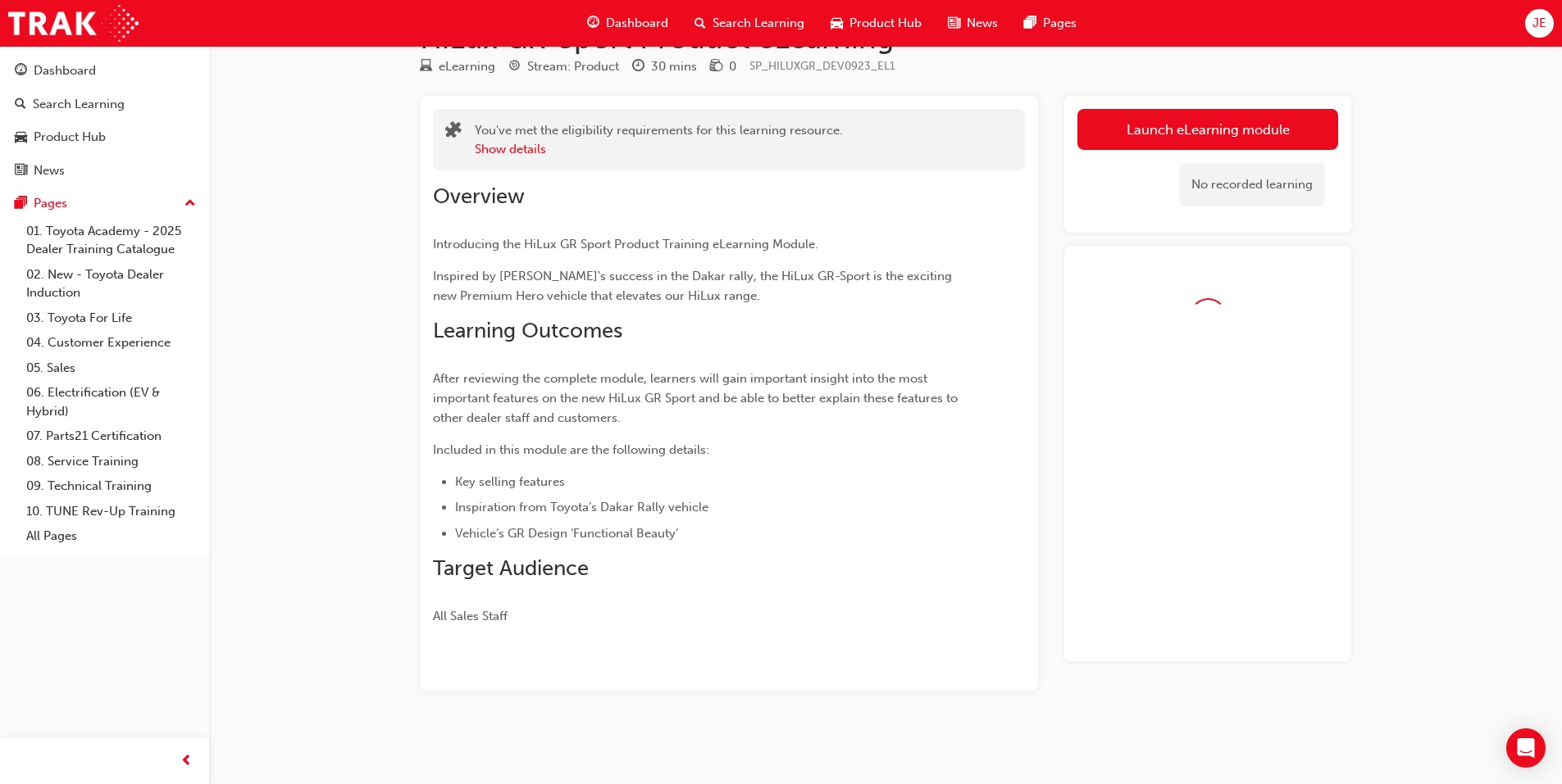
scroll to position [68, 0]
